Goal: Navigation & Orientation: Find specific page/section

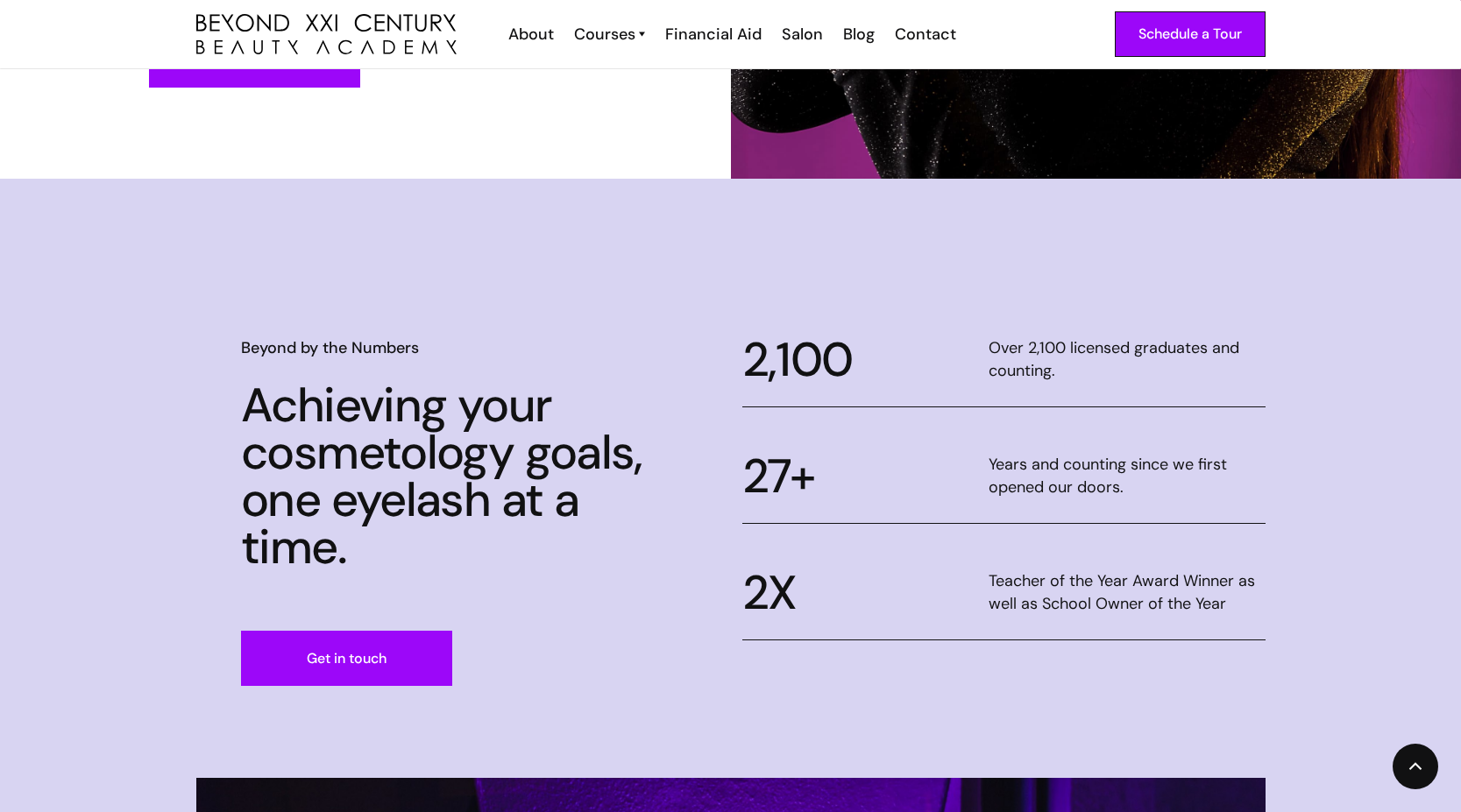
scroll to position [701, 0]
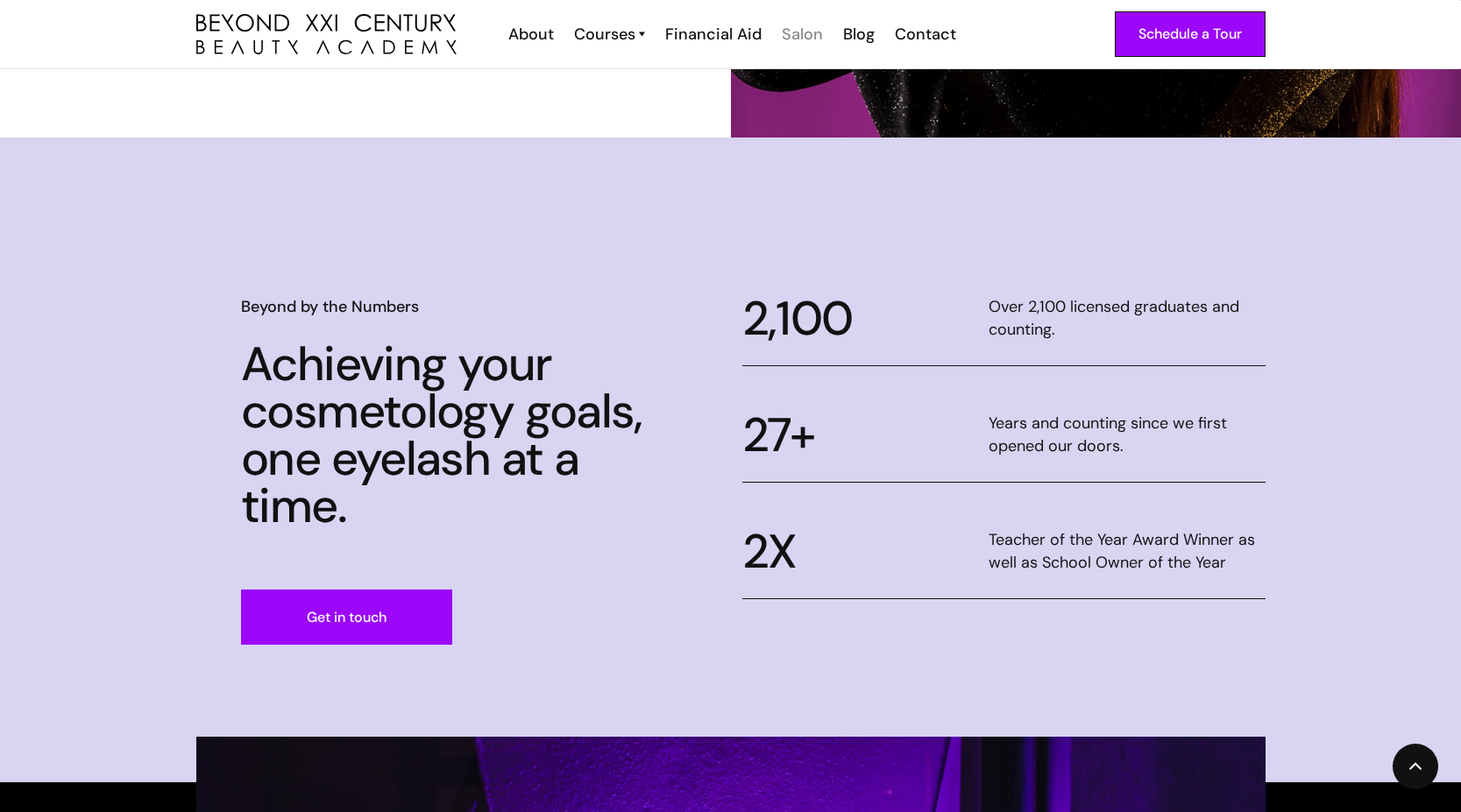
click at [786, 37] on div "Salon" at bounding box center [803, 33] width 41 height 23
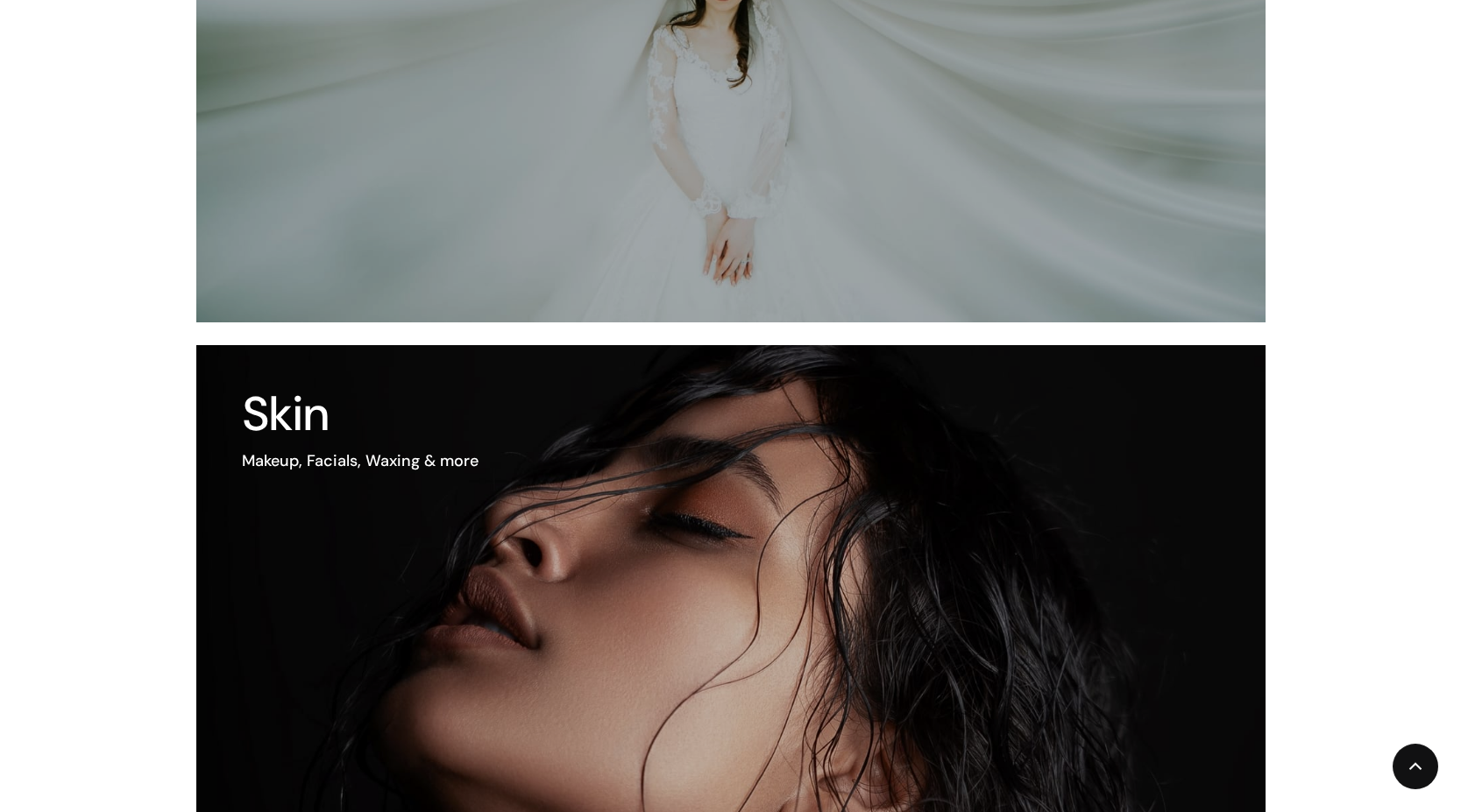
scroll to position [877, 0]
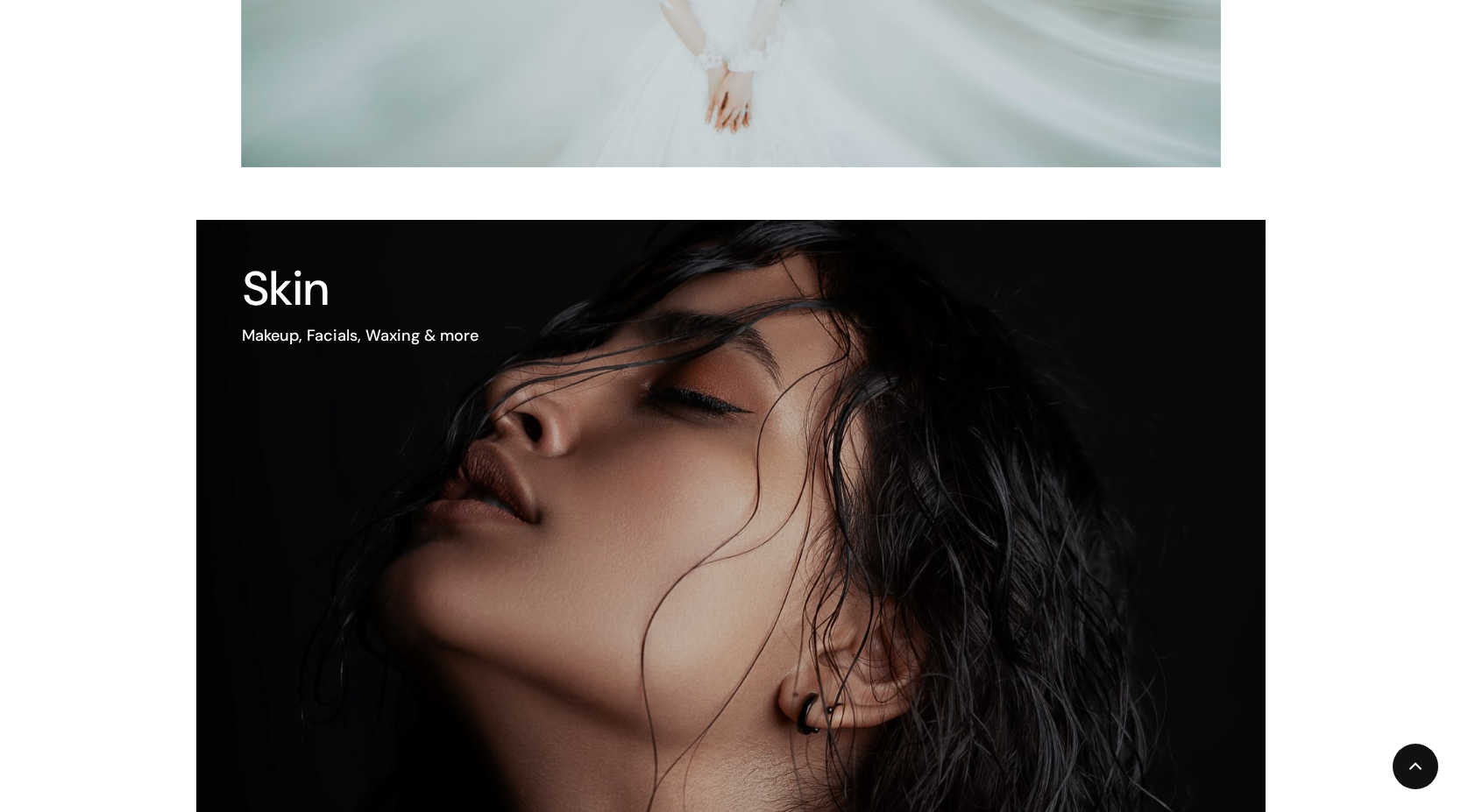
click at [399, 325] on div "Makeup, Facials, Waxing & more" at bounding box center [360, 335] width 236 height 23
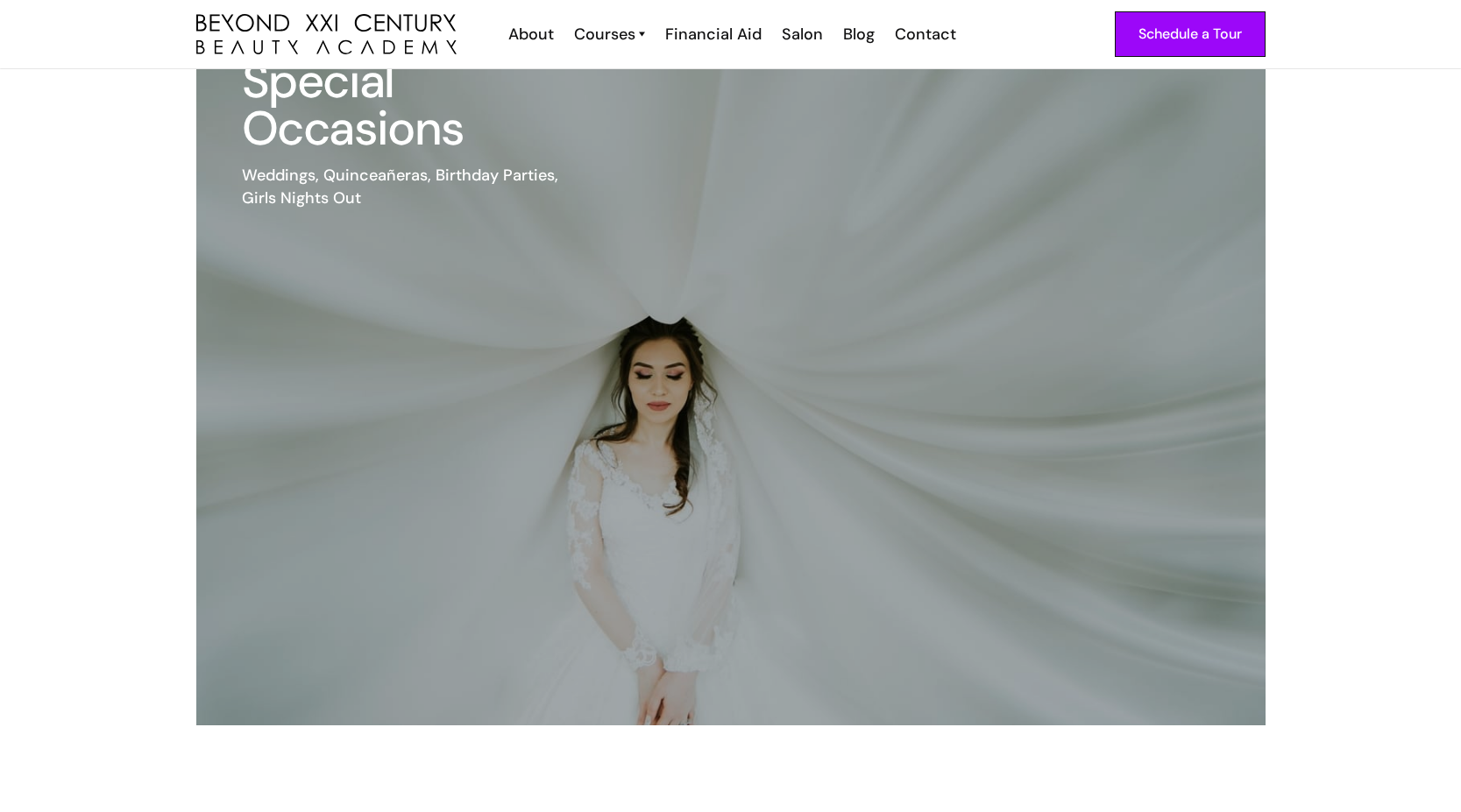
scroll to position [2474, 0]
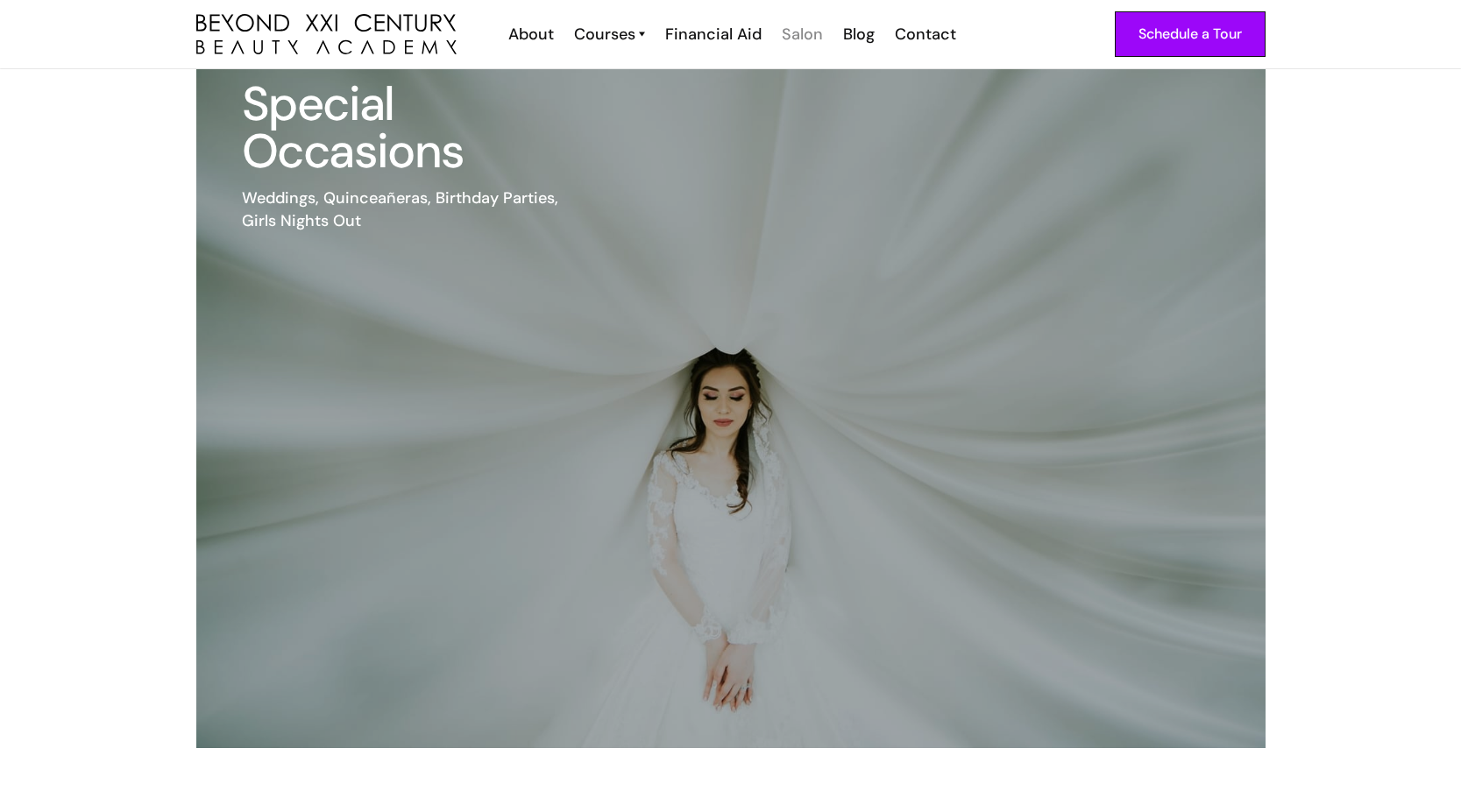
click at [789, 37] on div "Salon" at bounding box center [803, 33] width 41 height 23
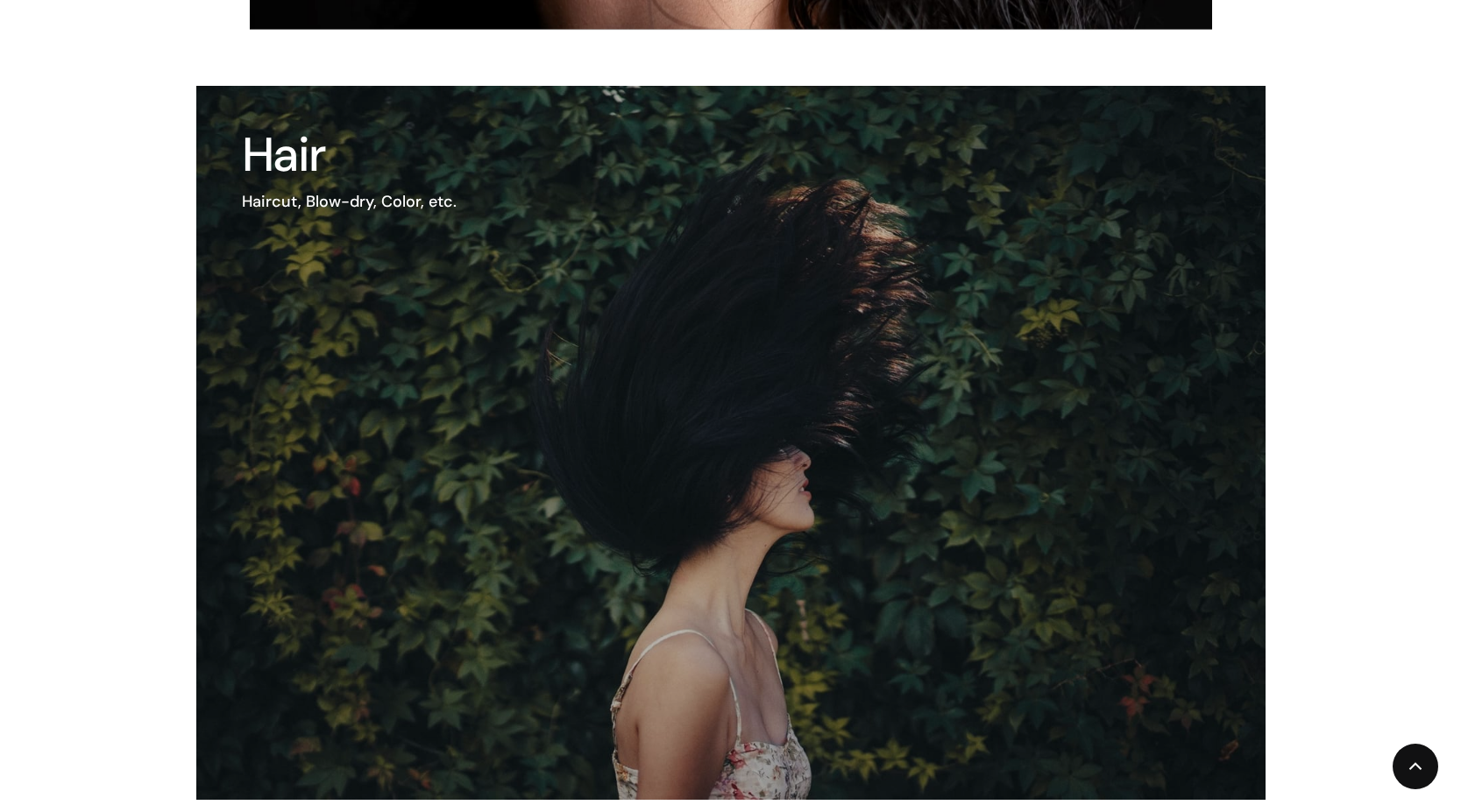
scroll to position [1840, 0]
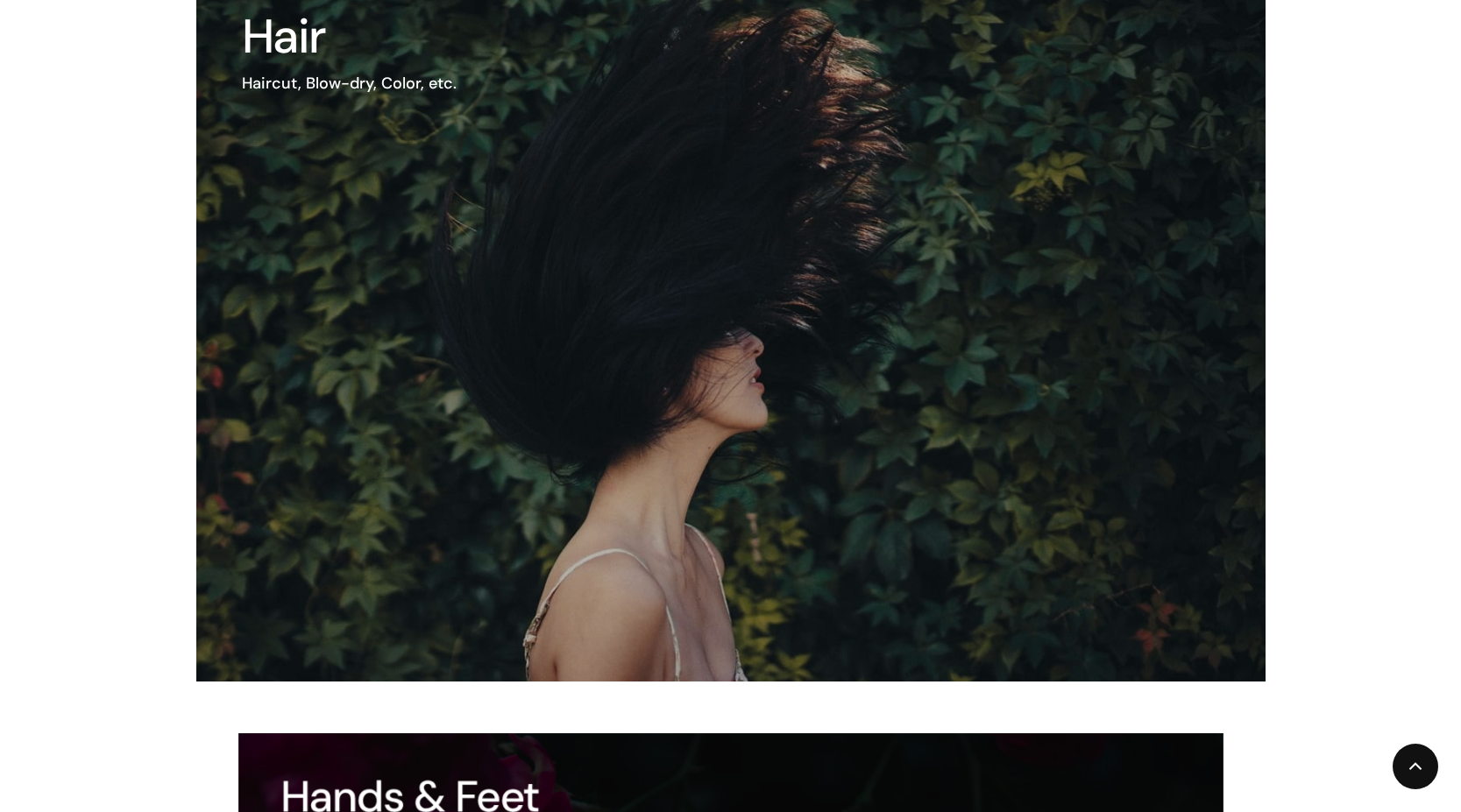
click at [394, 315] on img at bounding box center [668, 326] width 1283 height 857
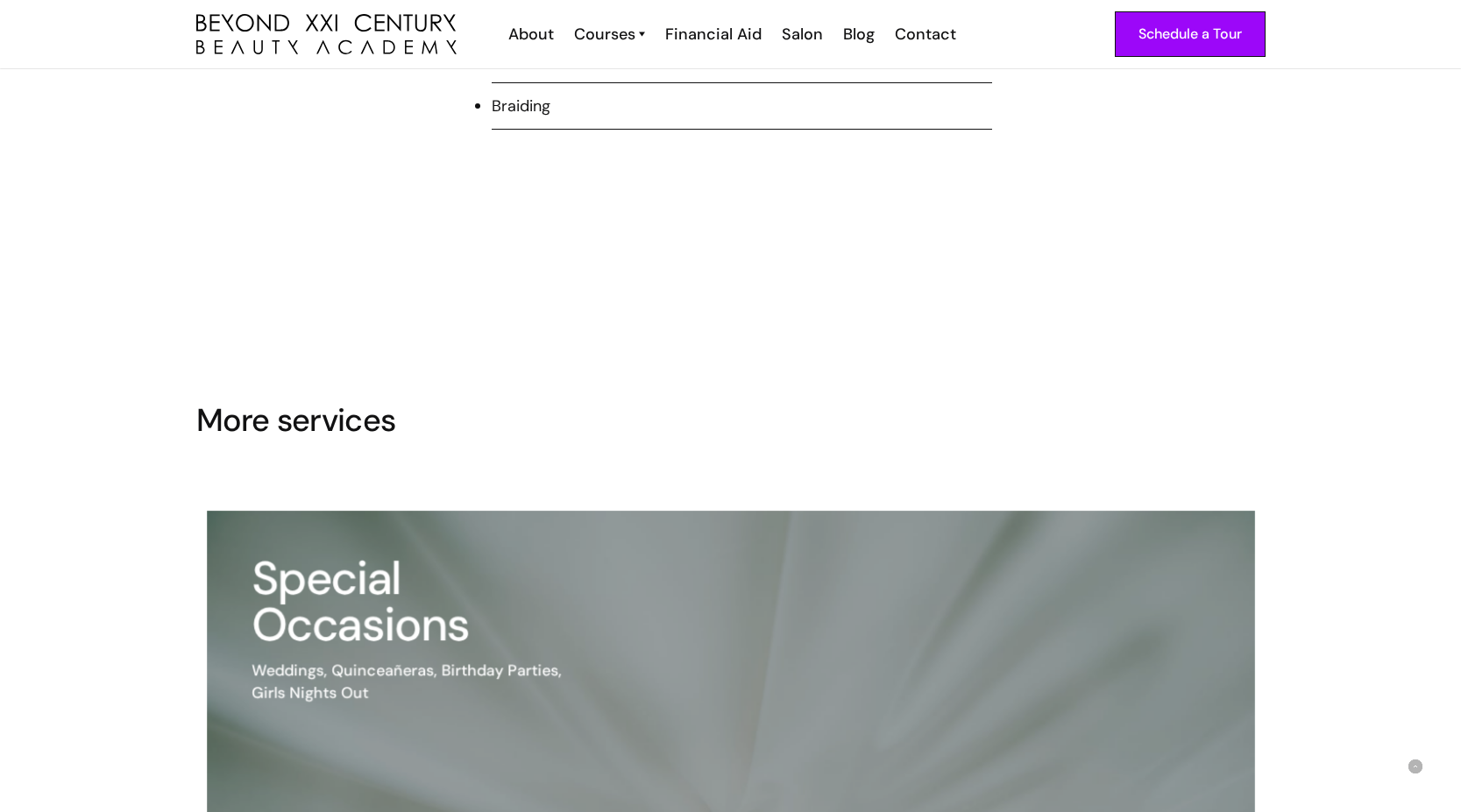
scroll to position [2278, 0]
